Goal: Submit feedback/report problem: Submit feedback/report problem

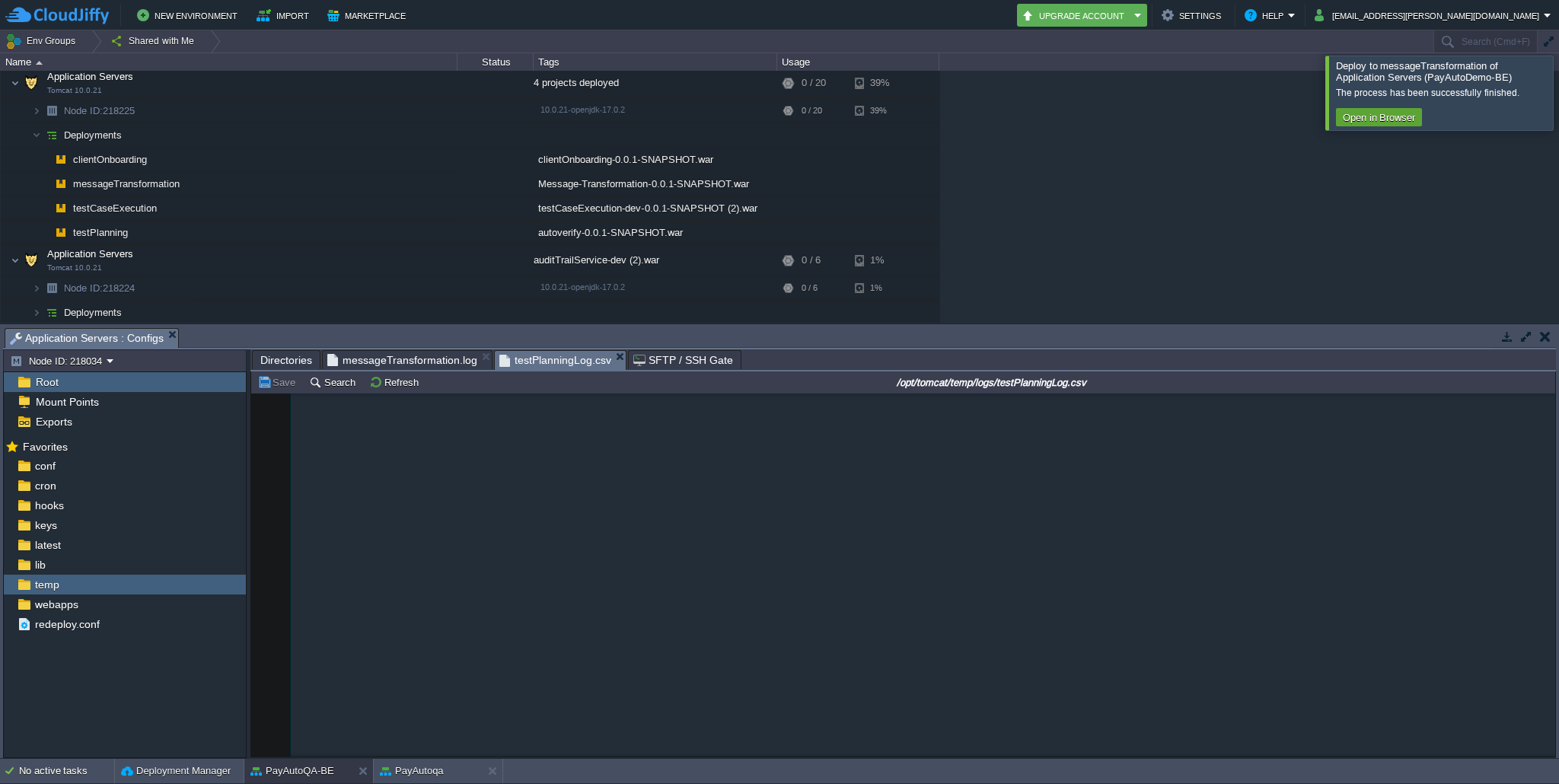
scroll to position [3256, 0]
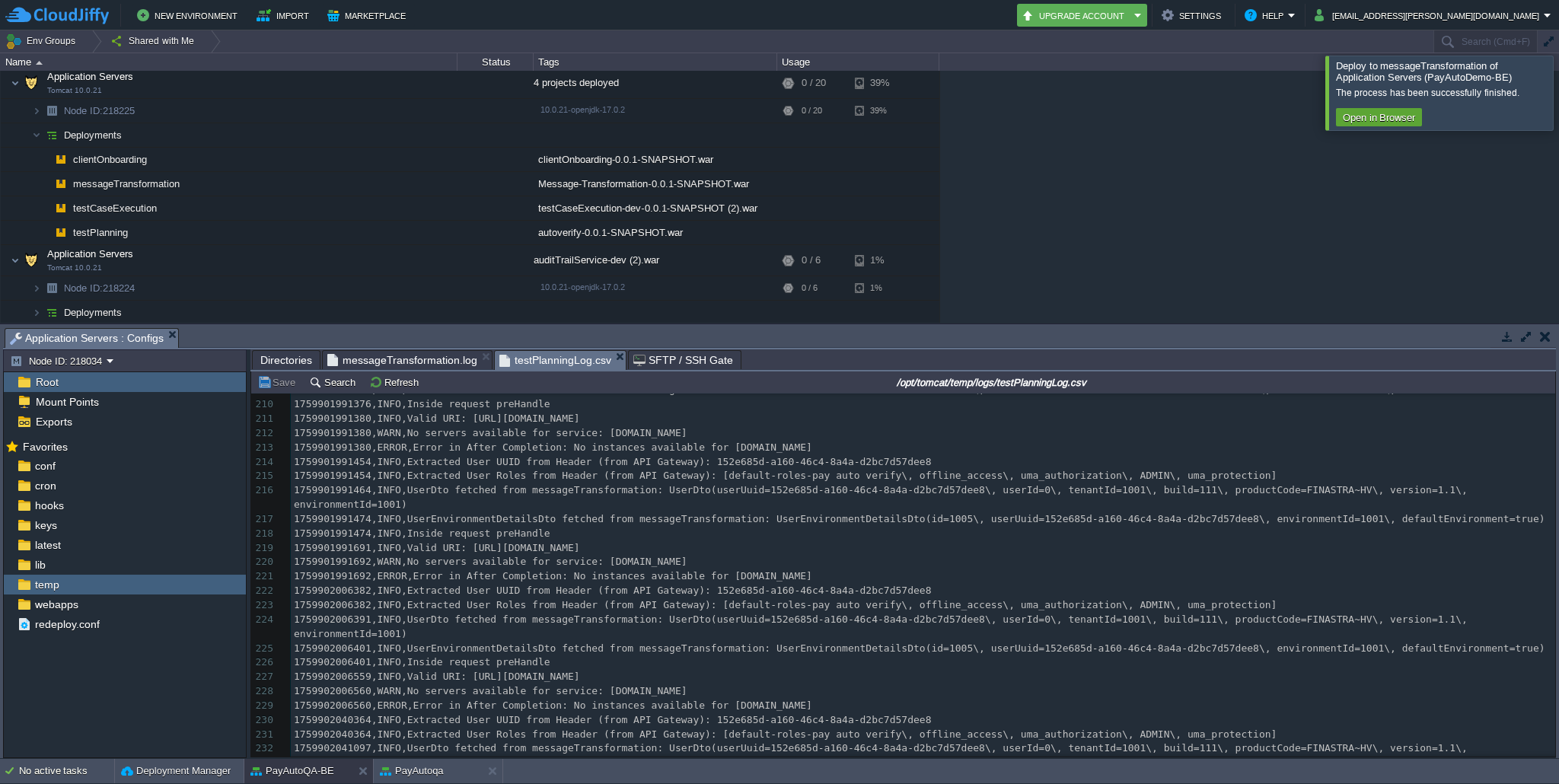
click at [1558, 92] on div at bounding box center [1577, 92] width 0 height 74
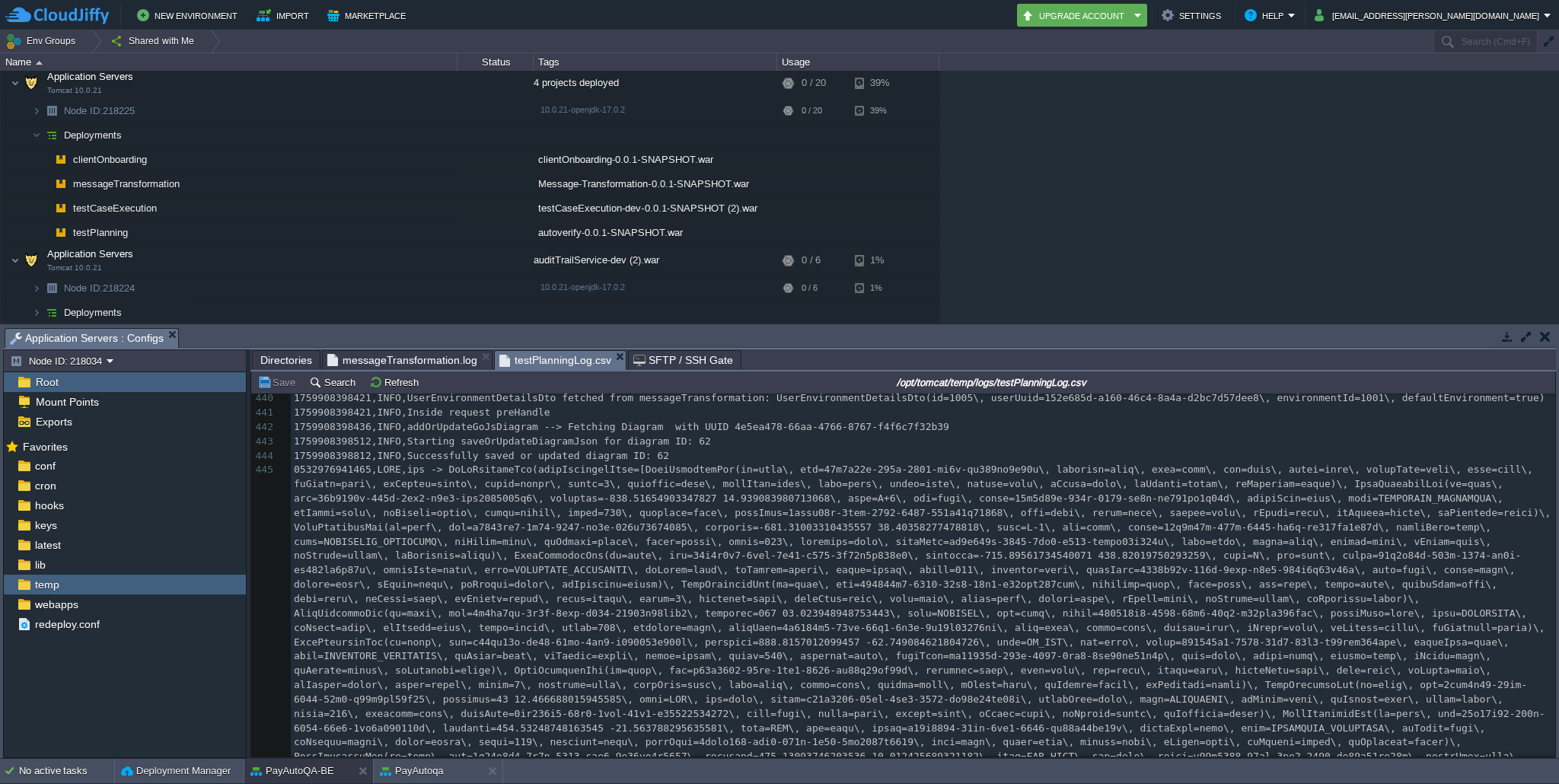
scroll to position [0, 0]
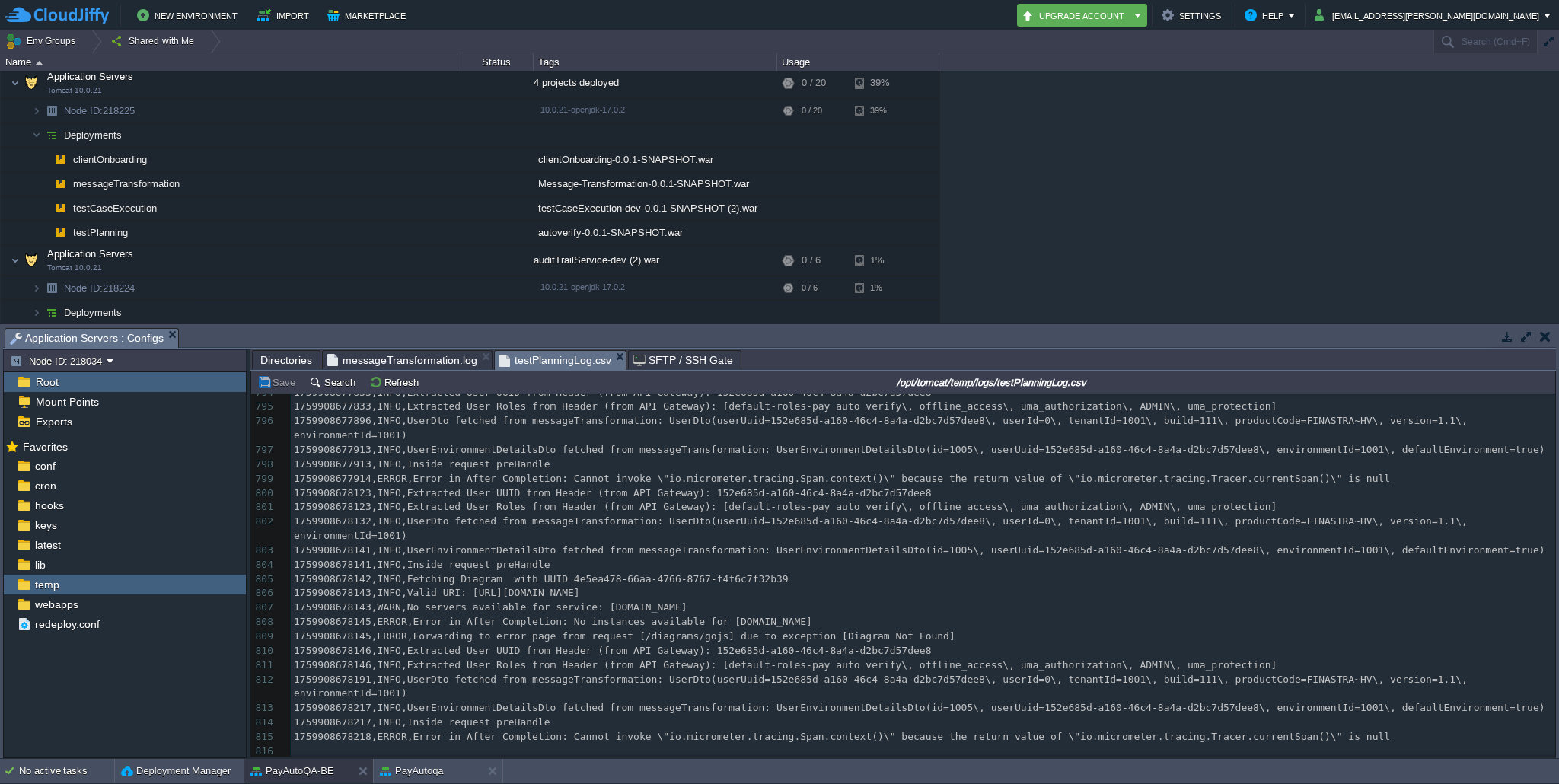
click at [1140, 730] on pre "1759908678218,ERROR,Error in After Completion: Cannot invoke \"io.micrometer.tr…" at bounding box center [923, 736] width 1264 height 14
type textarea "1759908678217,INFO,Inside request preHandle"
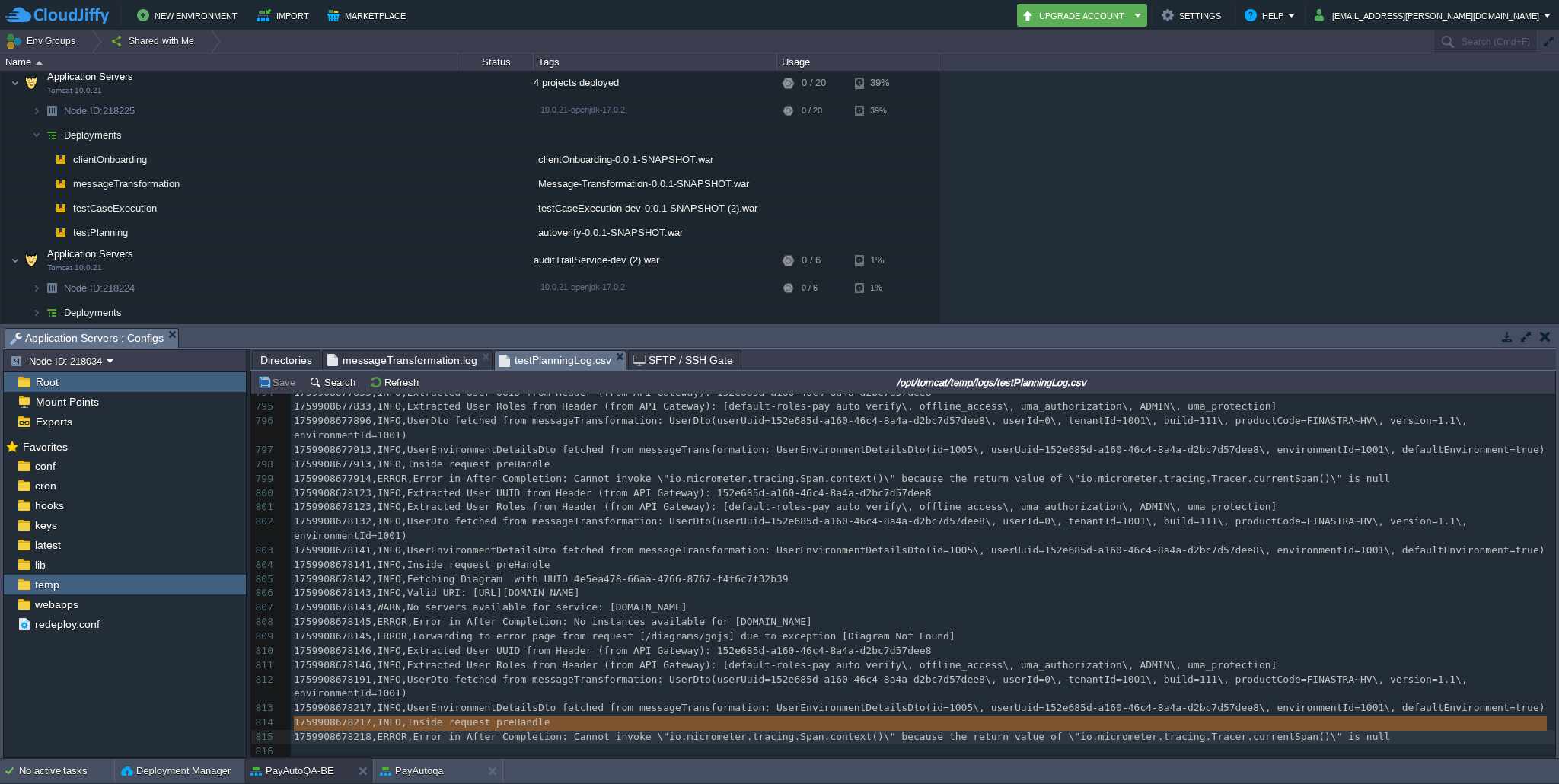
click at [1140, 730] on pre "1759908678218,ERROR,Error in After Completion: Cannot invoke \"io.micrometer.tr…" at bounding box center [923, 736] width 1264 height 14
click at [1135, 744] on pre "​" at bounding box center [923, 751] width 1264 height 14
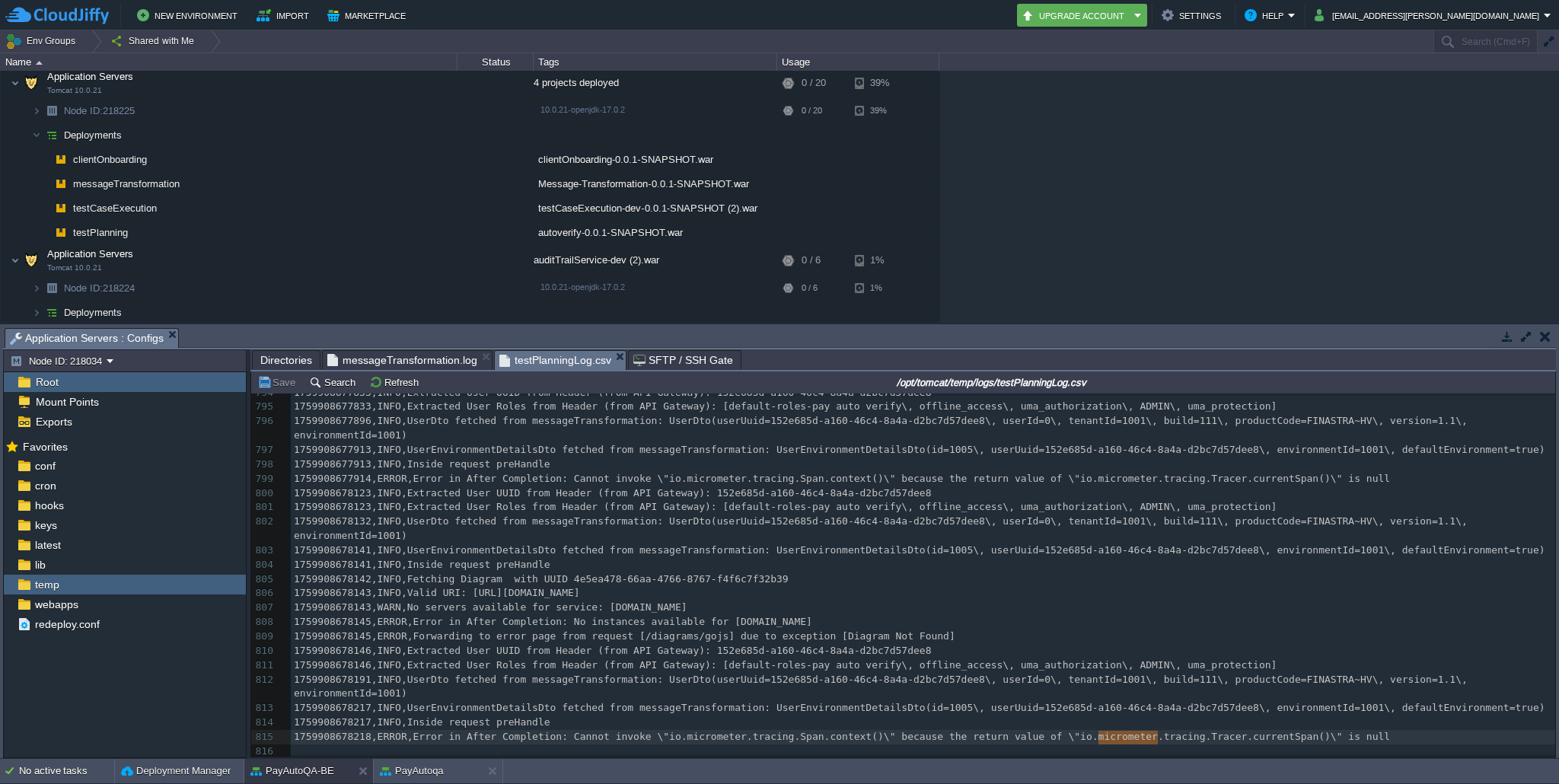
type textarea "1759908678218,ERROR,Error in After Completion: Cannot invoke \"io.micrometer.tr…"
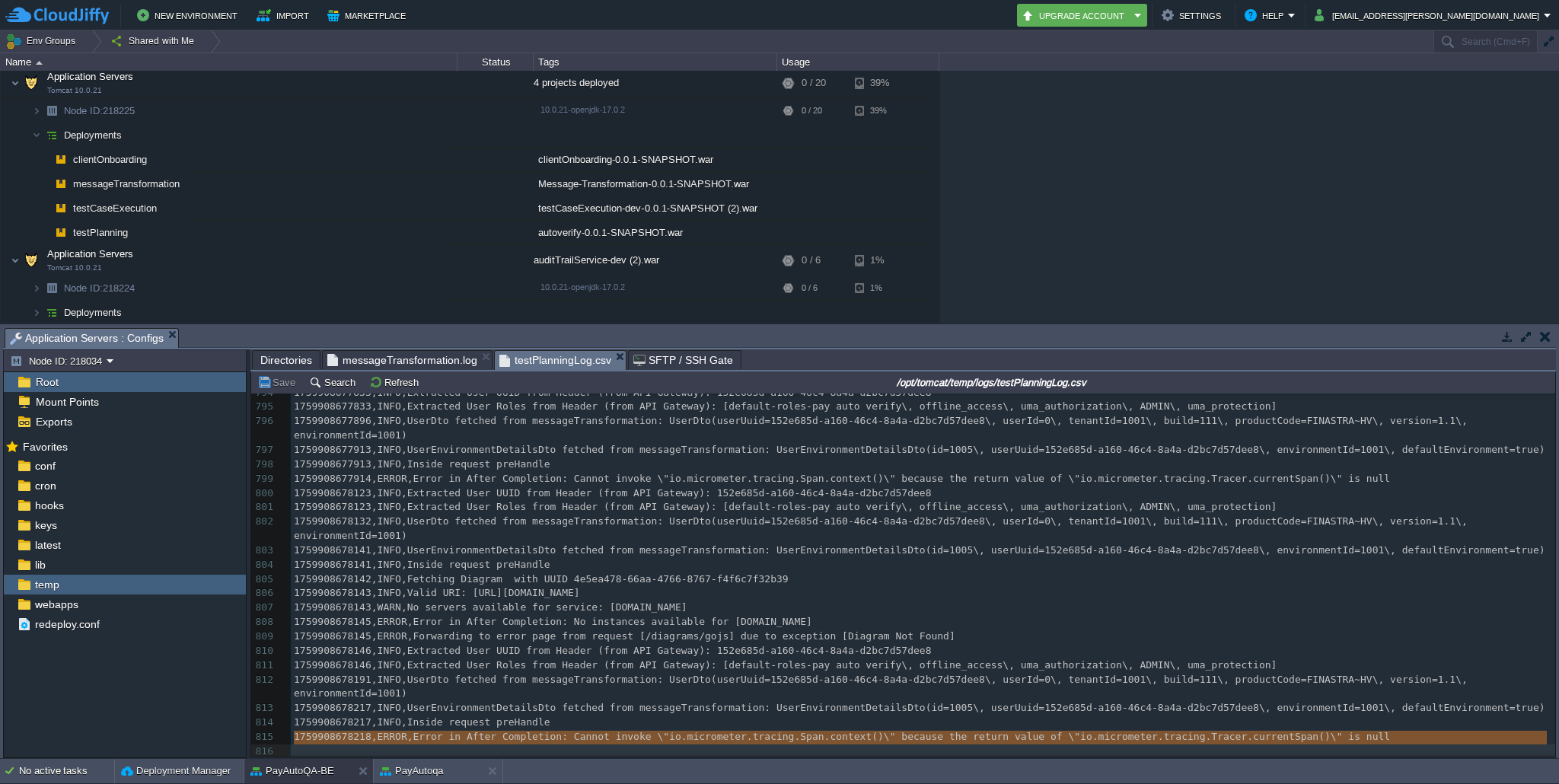
click at [1062, 572] on pre "1759908678142,INFO,Fetching Diagram with UUID 4e5ea478-66aa-4766-8767-f4f6c7f32…" at bounding box center [923, 579] width 1264 height 14
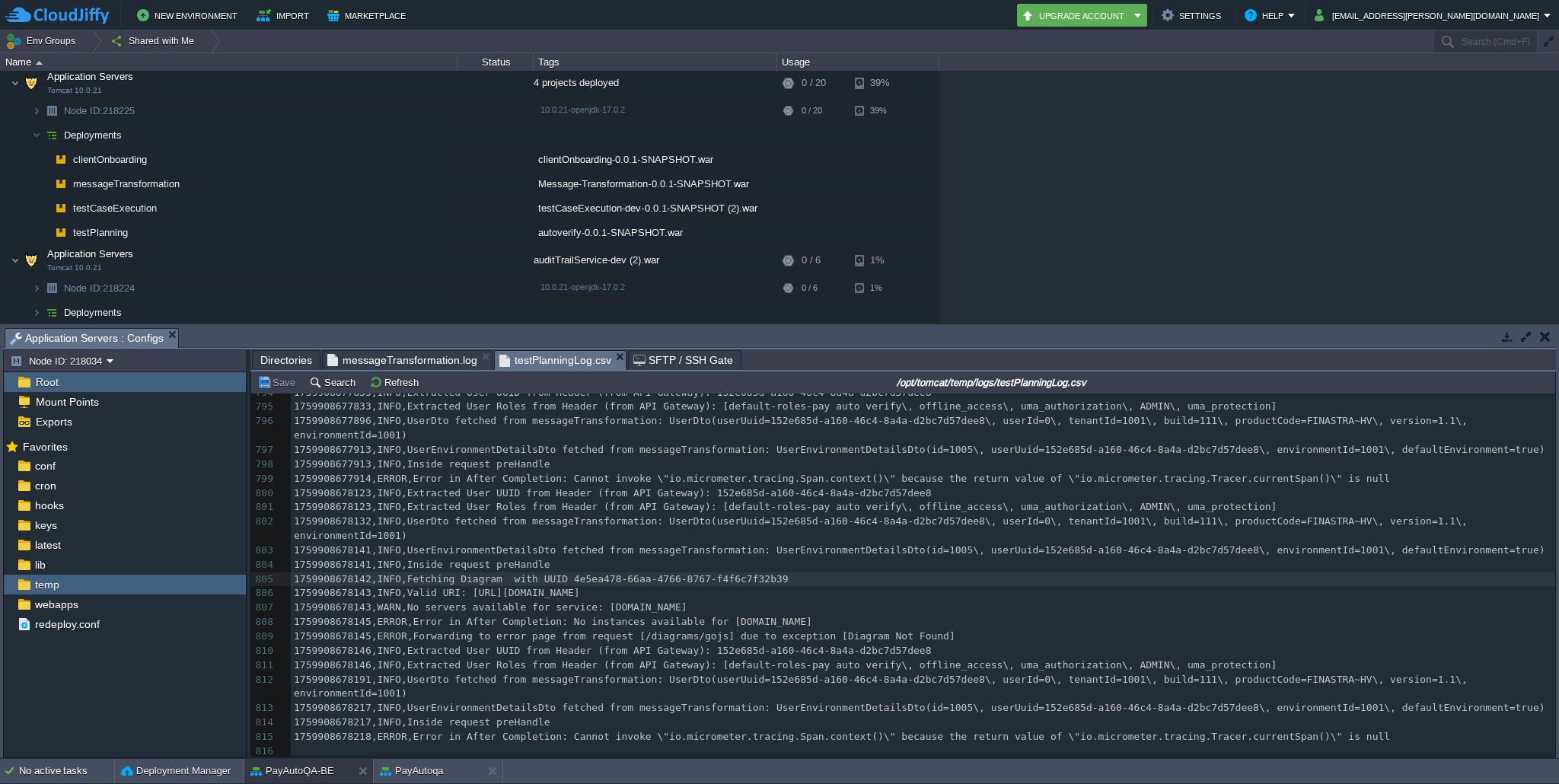
click at [1057, 550] on div "x 1759881839194,INFO,Resolving eureka endpoints via configuration 766 175990867…" at bounding box center [923, 335] width 1264 height 847
type textarea "1759908678141,INFO,UserEnvironmentDetailsDto fetched from messageTransformation…"
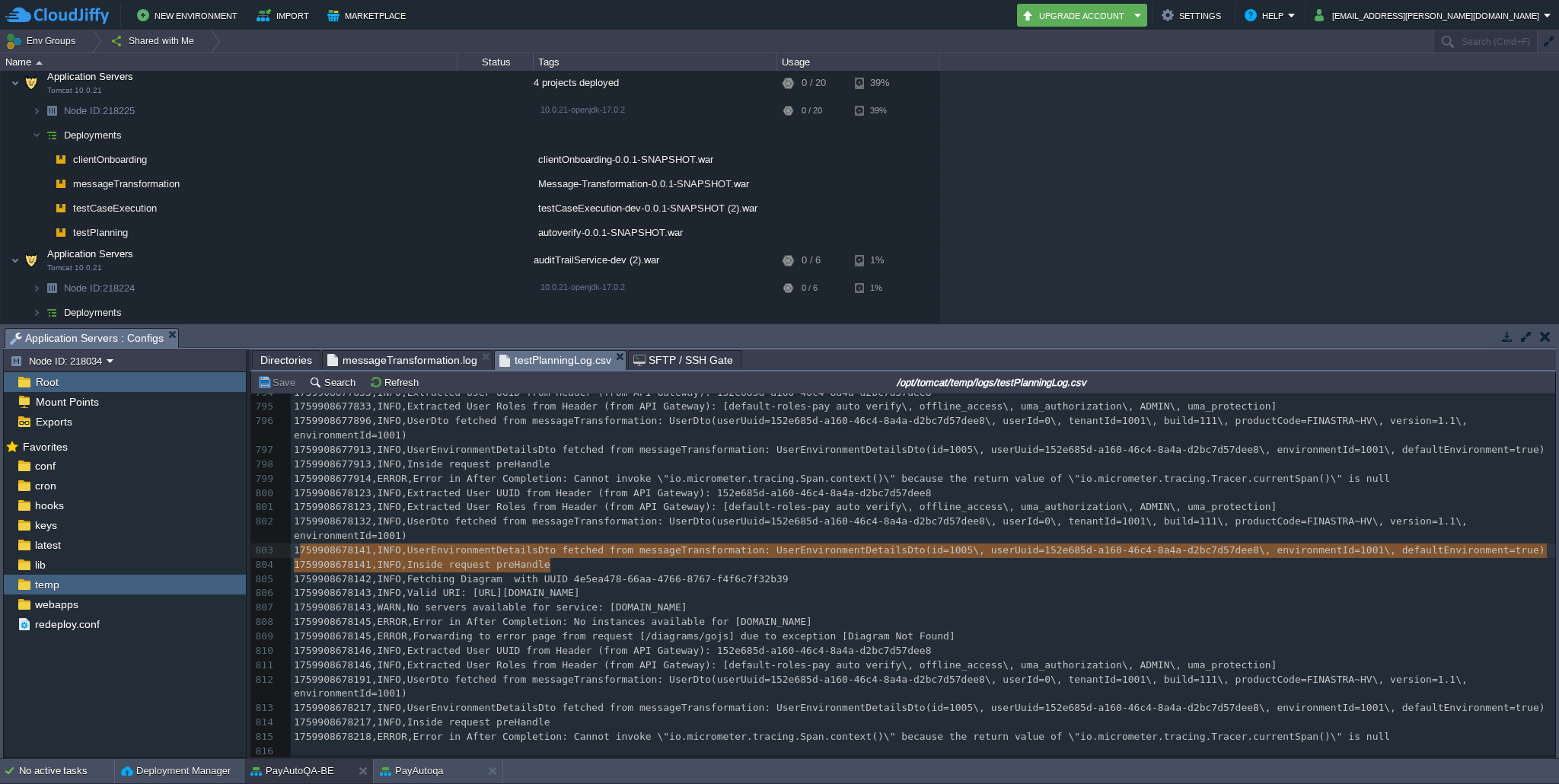
type textarea "1759908678141,INFO,UserEnvironmentDetailsDto fetched from messageTransformation…"
drag, startPoint x: 566, startPoint y: 561, endPoint x: 281, endPoint y: 545, distance: 285.4
click at [629, 600] on div "x 1759881839194,INFO,Resolving eureka endpoints via configuration 766 175990867…" at bounding box center [923, 335] width 1264 height 847
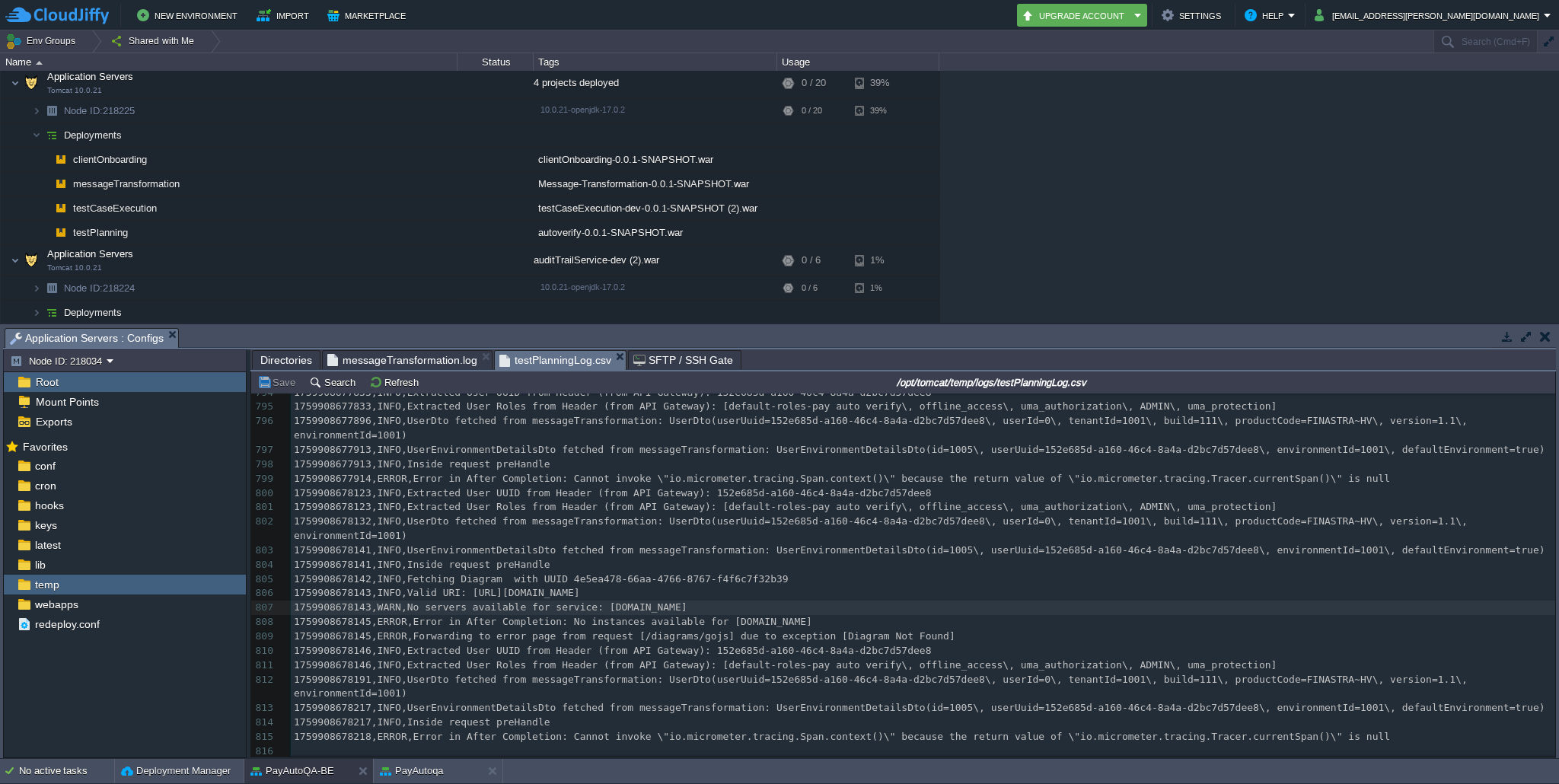
click at [896, 736] on div "x 1759881839194,INFO,Resolving eureka endpoints via configuration 766 175990867…" at bounding box center [923, 335] width 1264 height 847
type textarea "1759908678218,ERROR,Error in After Completion: Cannot invoke \"io.micrometer.tr…"
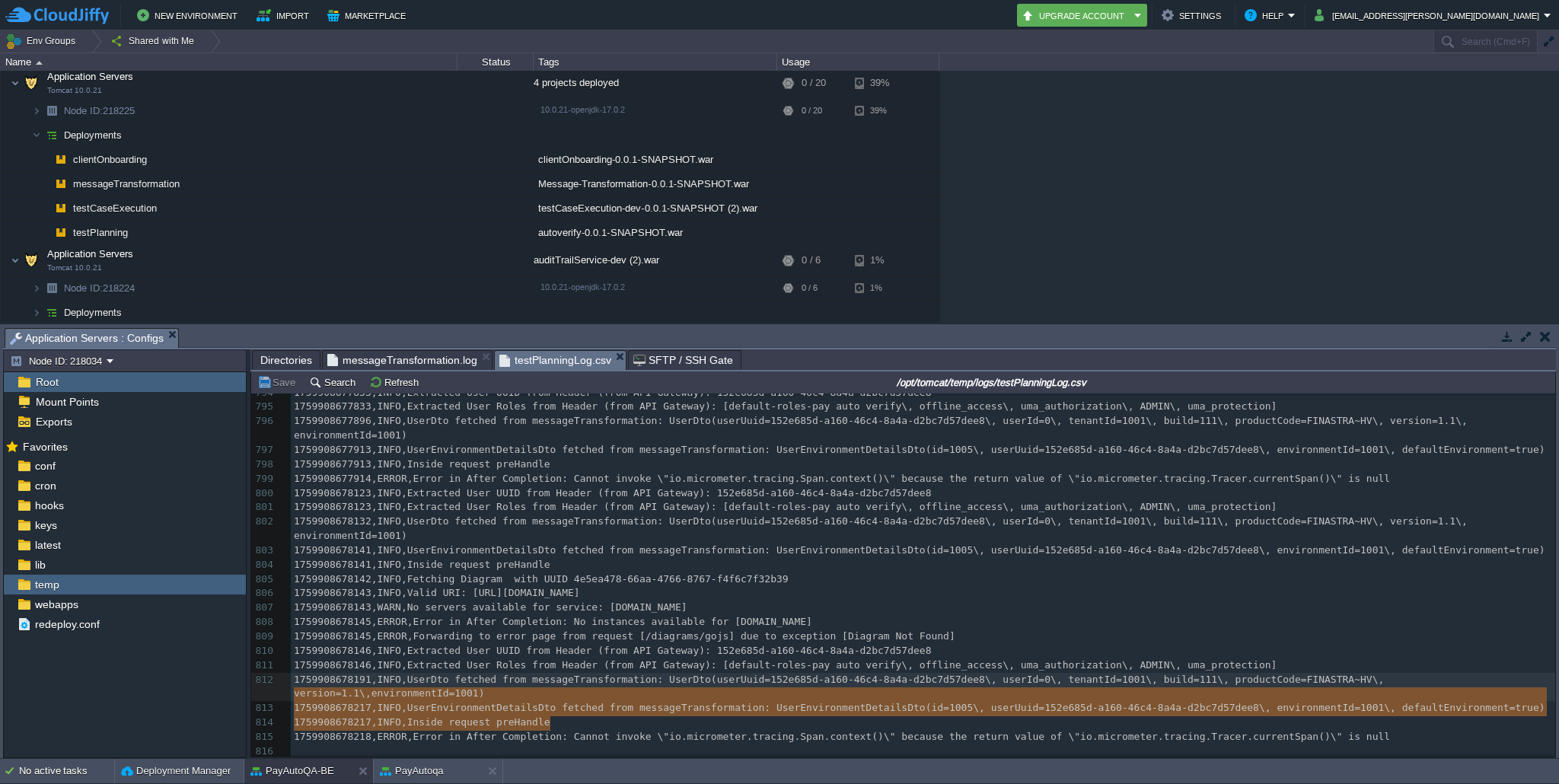
type textarea "1759908678217,INFO,UserEnvironmentDetailsDto fetched from messageTransformation…"
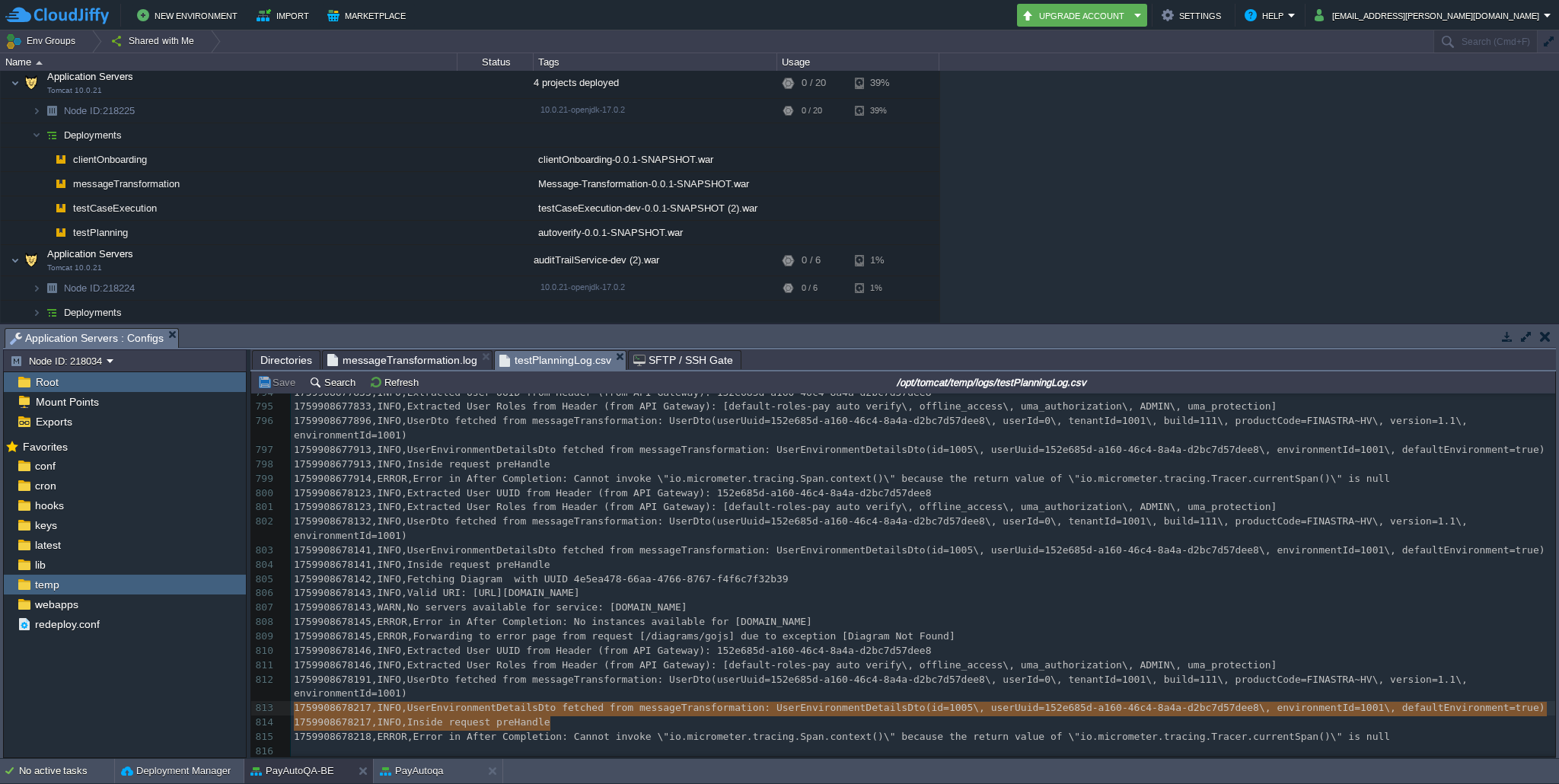
drag, startPoint x: 576, startPoint y: 713, endPoint x: 286, endPoint y: 703, distance: 290.2
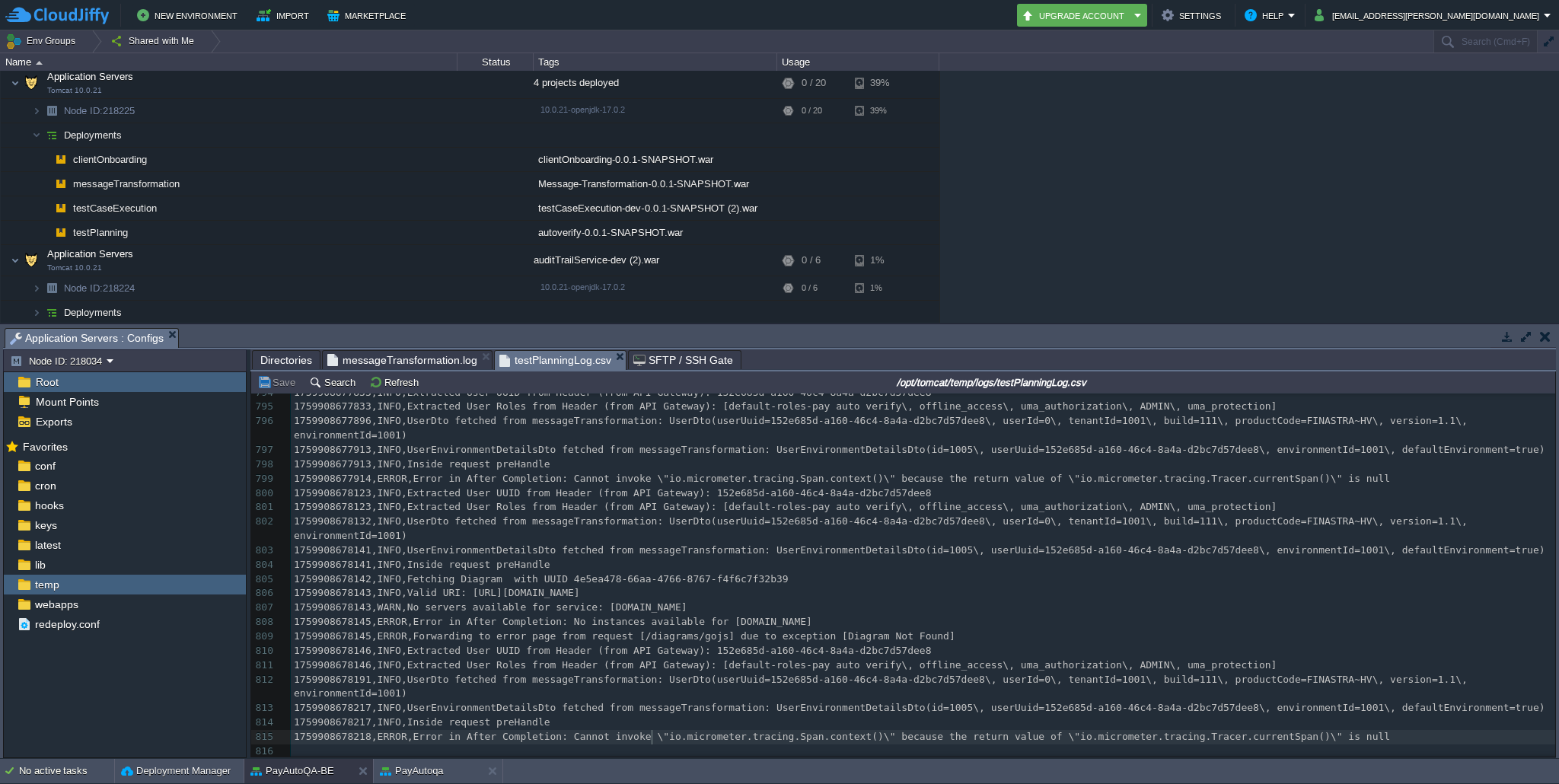
click at [651, 735] on div "x 1759881839194,INFO,Resolving eureka endpoints via configuration 766 175990867…" at bounding box center [923, 335] width 1264 height 847
type textarea "1759908678218,ERROR,Error in After Completion: Cannot invoke \"io.micrometer.tr…"
